Goal: Task Accomplishment & Management: Use online tool/utility

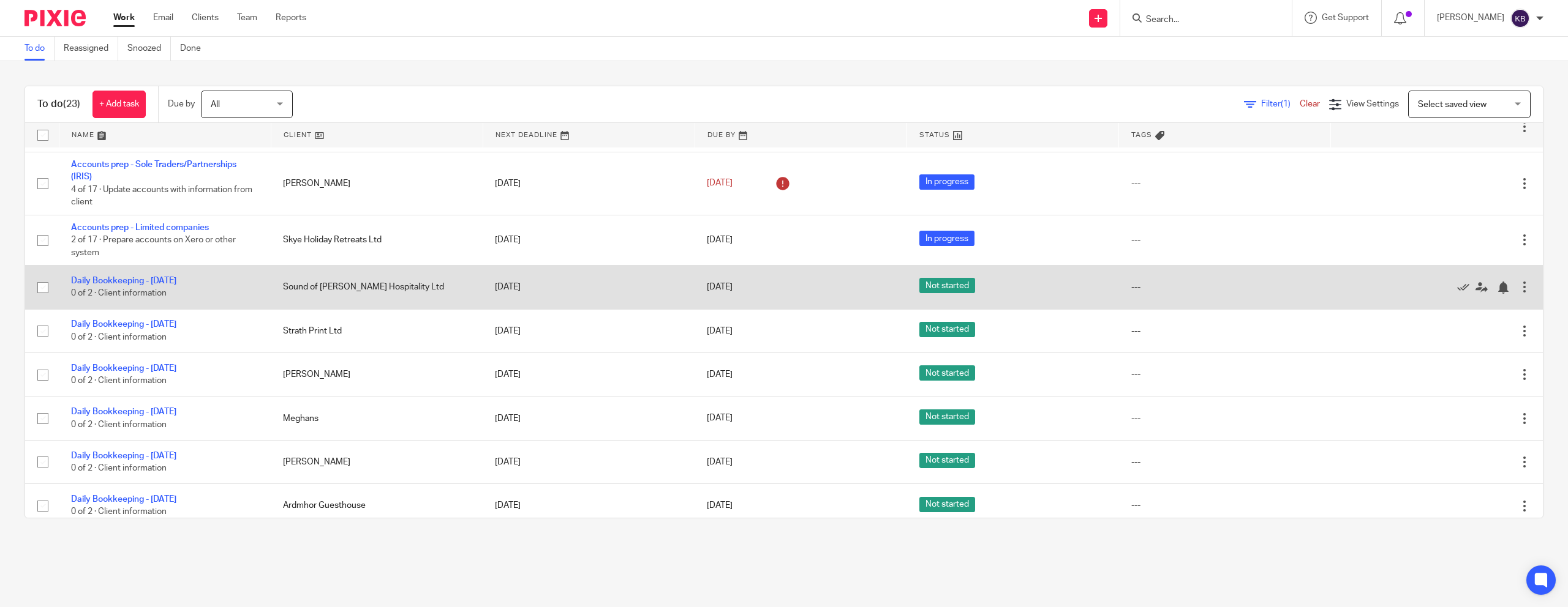
scroll to position [48, 0]
click at [768, 289] on icon at bounding box center [1463, 286] width 12 height 12
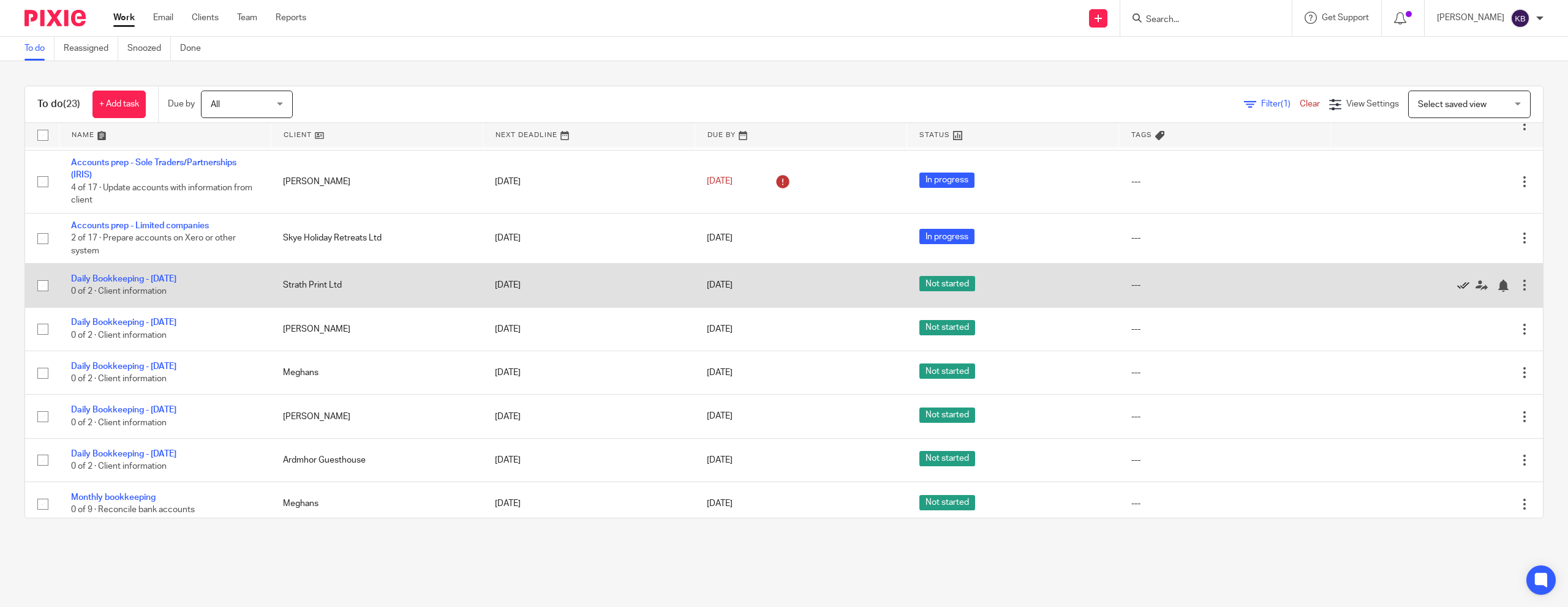
click at [768, 286] on div at bounding box center [1430, 285] width 175 height 12
click at [768, 287] on icon at bounding box center [1463, 286] width 12 height 12
click at [768, 289] on icon at bounding box center [1463, 286] width 12 height 12
click at [768, 288] on icon at bounding box center [1463, 286] width 12 height 12
click at [768, 289] on icon at bounding box center [1463, 286] width 12 height 12
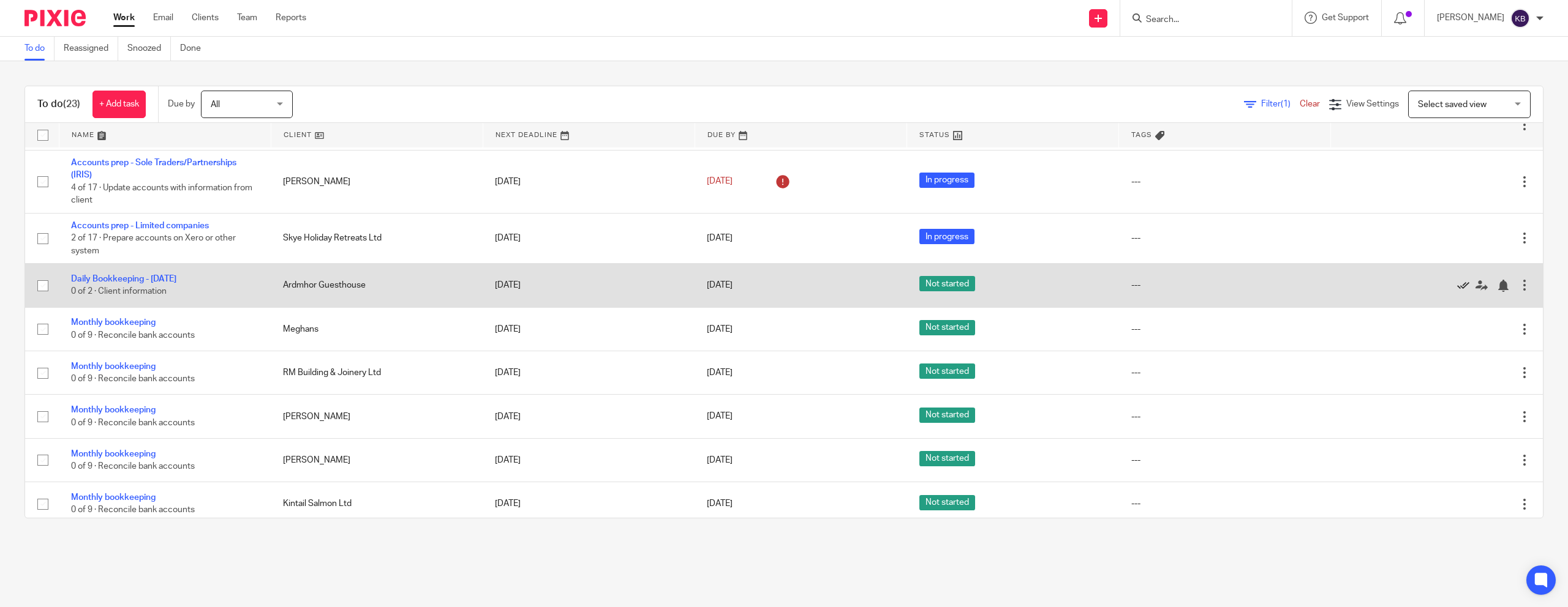
click at [768, 285] on icon at bounding box center [1463, 286] width 12 height 12
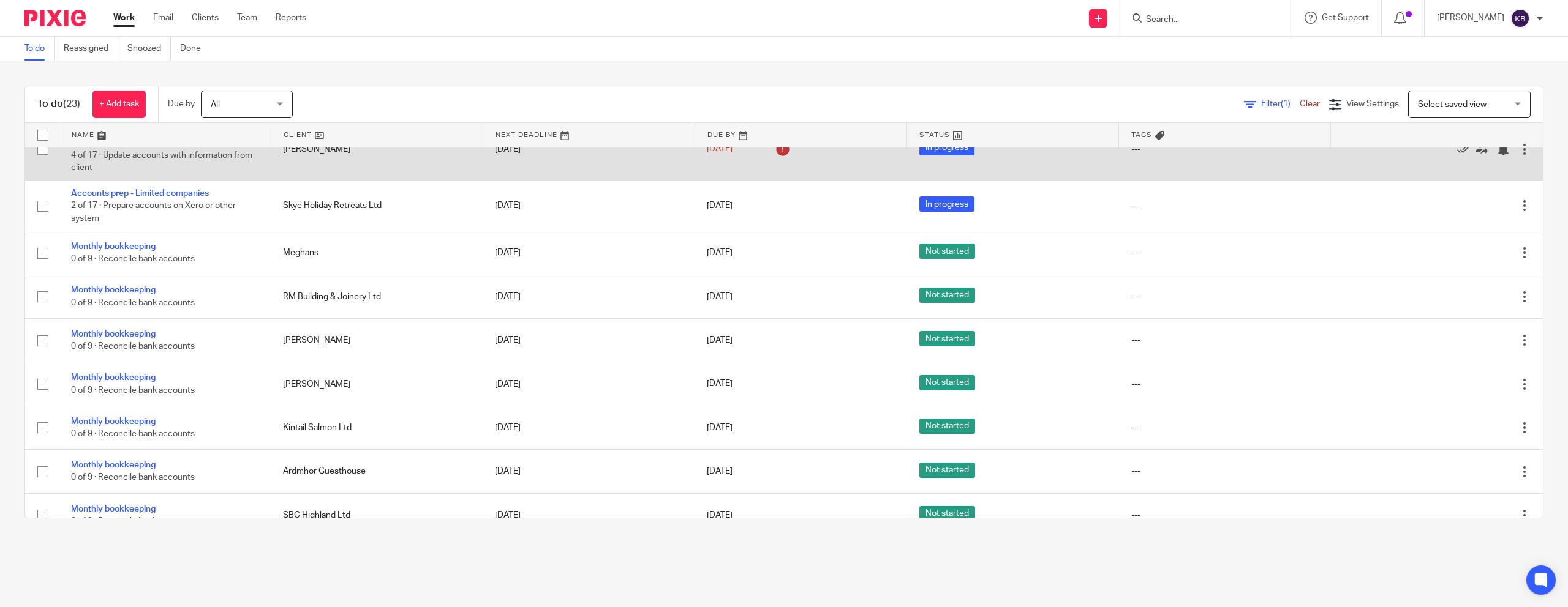
scroll to position [0, 0]
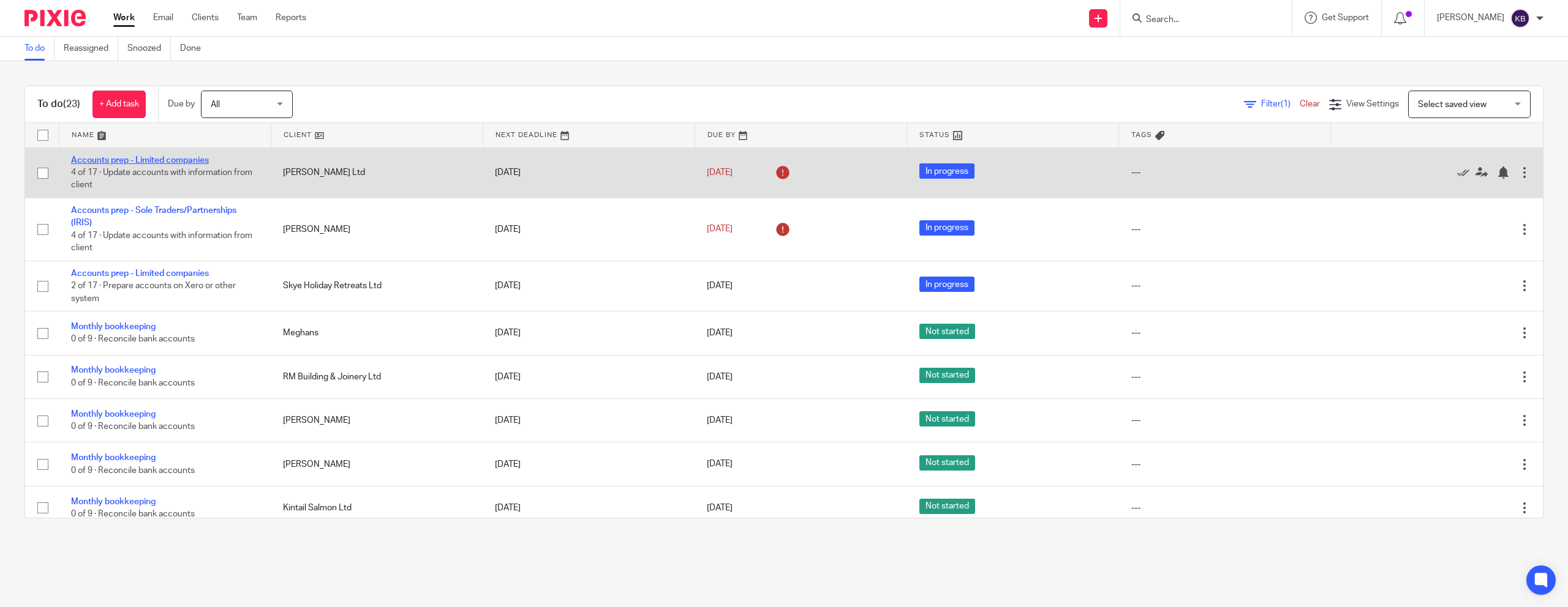
click at [180, 161] on link "Accounts prep - Limited companies" at bounding box center [140, 160] width 138 height 8
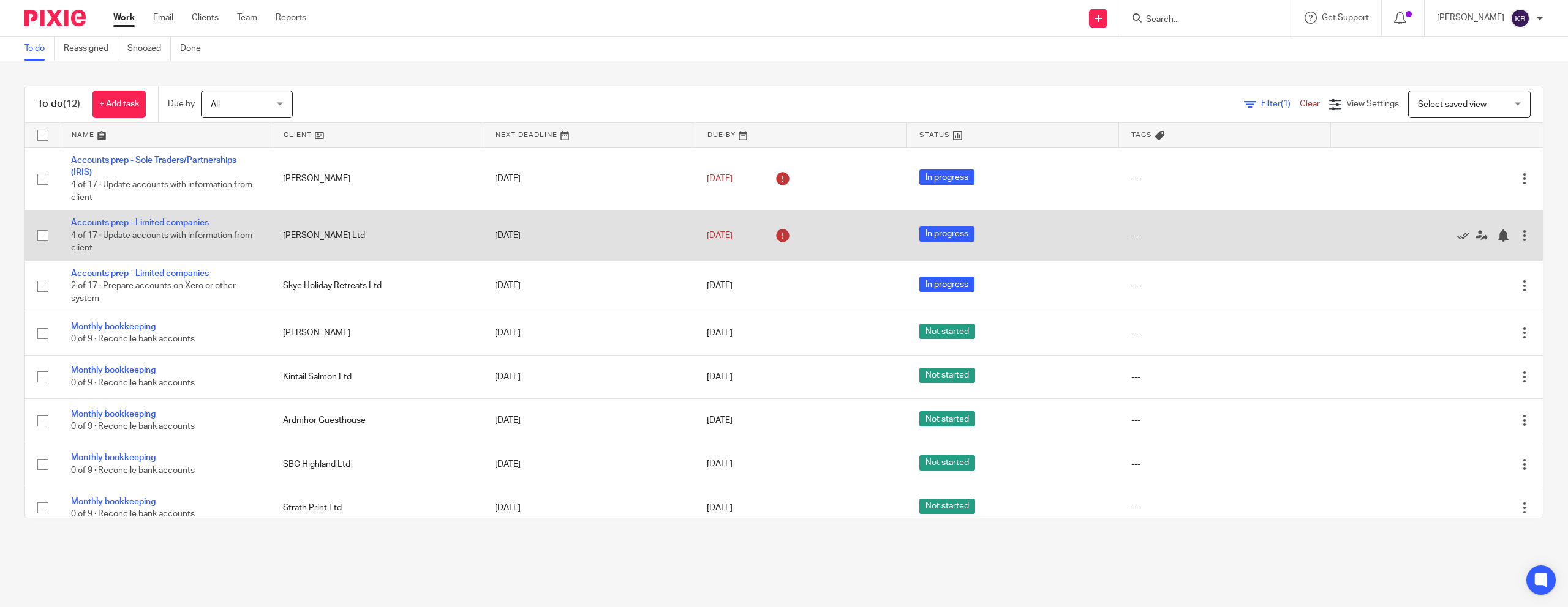
click at [146, 220] on link "Accounts prep - Limited companies" at bounding box center [140, 222] width 138 height 8
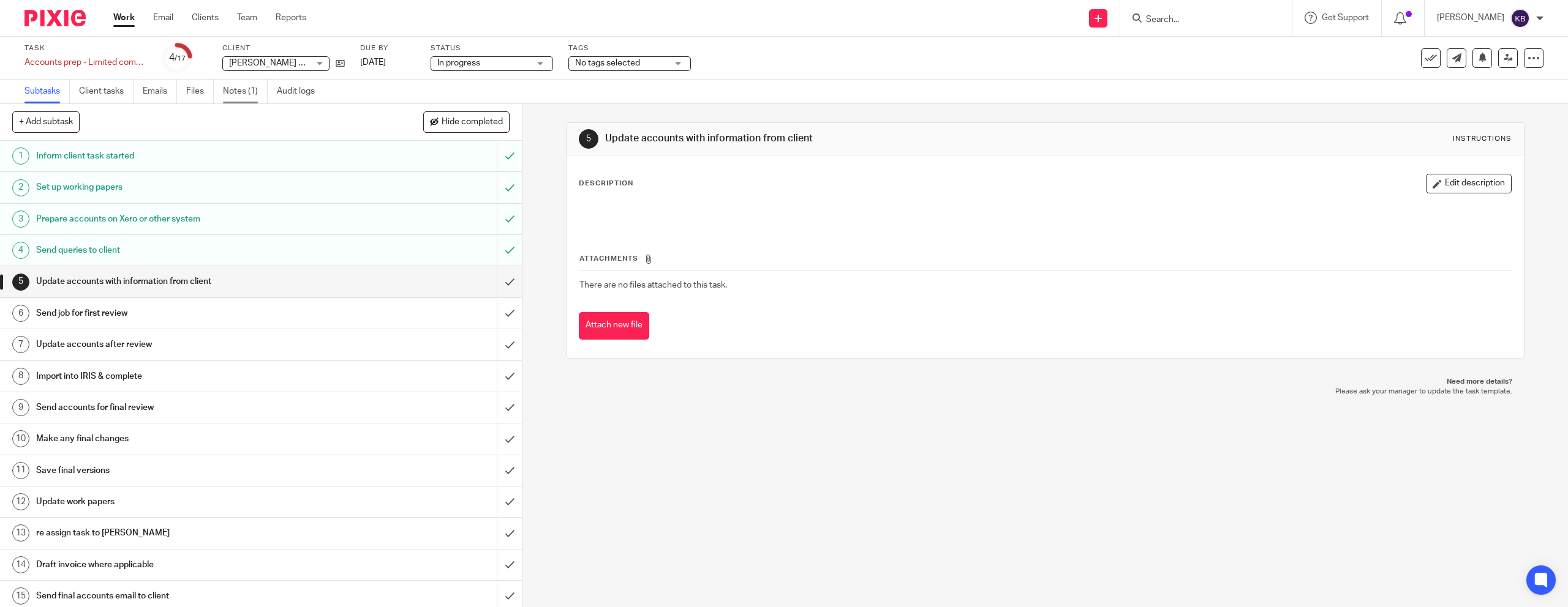
click at [234, 92] on link "Notes (1)" at bounding box center [245, 91] width 45 height 24
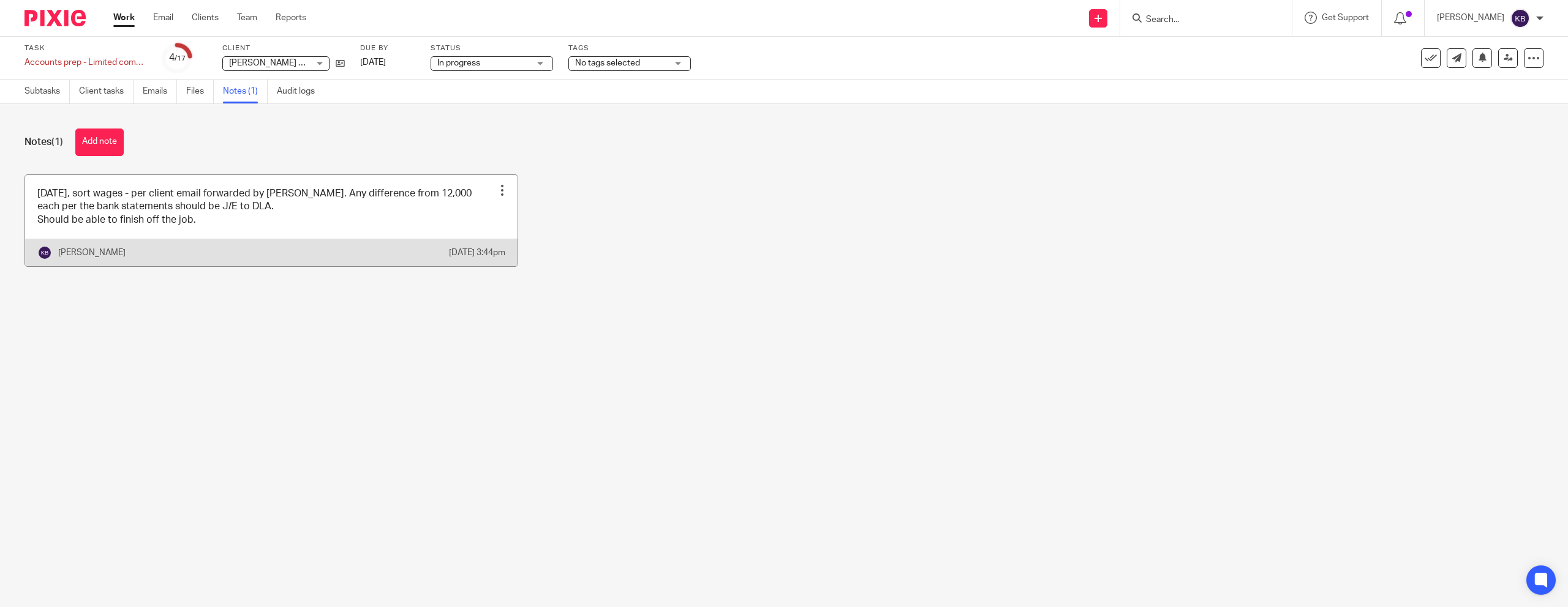
click at [311, 220] on link at bounding box center [271, 220] width 493 height 91
